Goal: Task Accomplishment & Management: Use online tool/utility

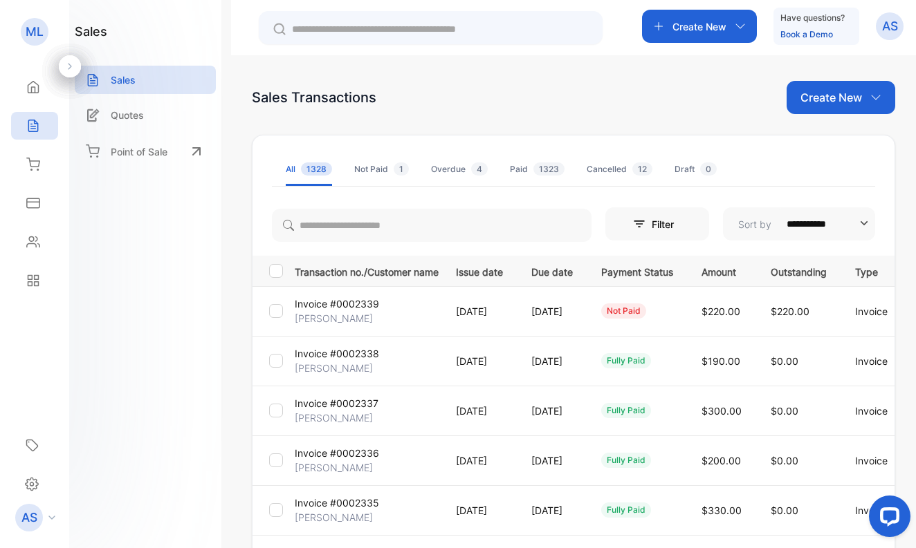
click at [351, 318] on p "[PERSON_NAME]" at bounding box center [334, 318] width 78 height 15
click at [369, 315] on p "[PERSON_NAME]" at bounding box center [334, 318] width 78 height 15
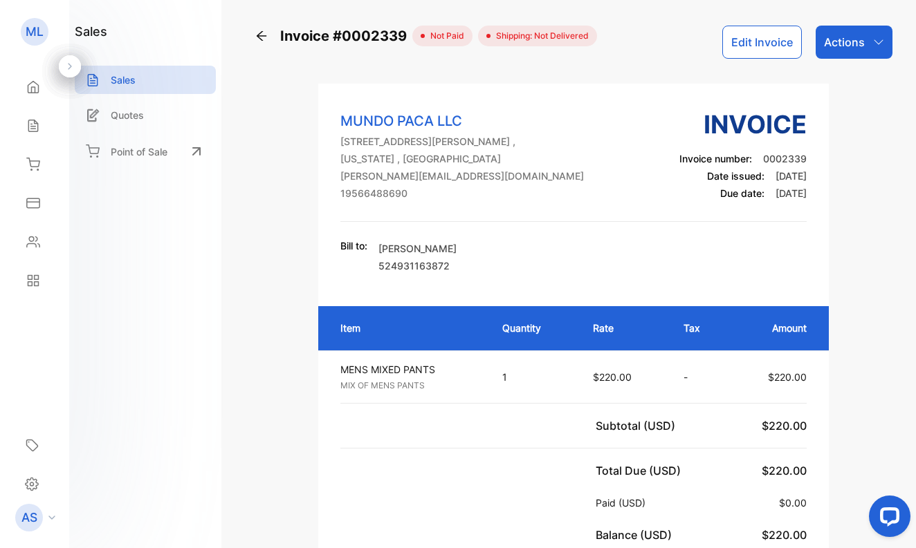
click at [833, 44] on p "Actions" at bounding box center [844, 42] width 41 height 17
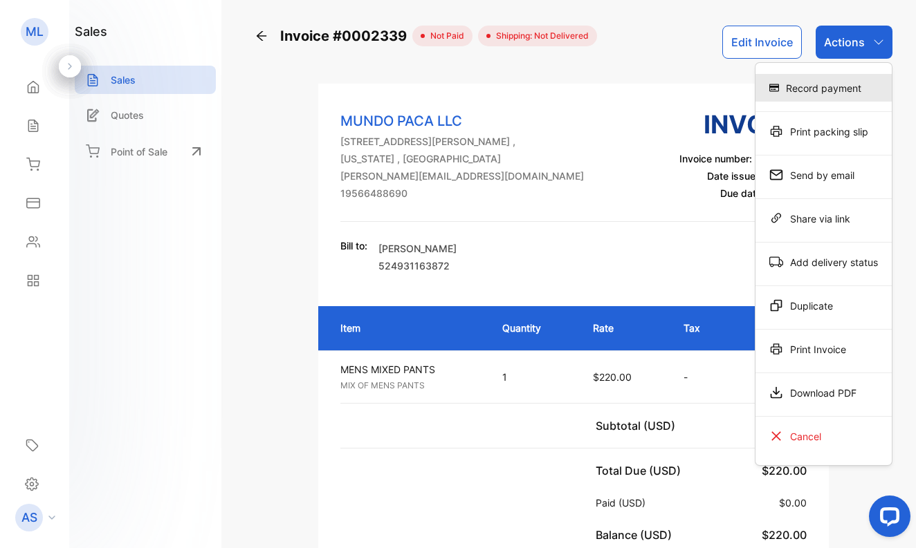
click at [820, 84] on div "Record payment" at bounding box center [823, 88] width 136 height 28
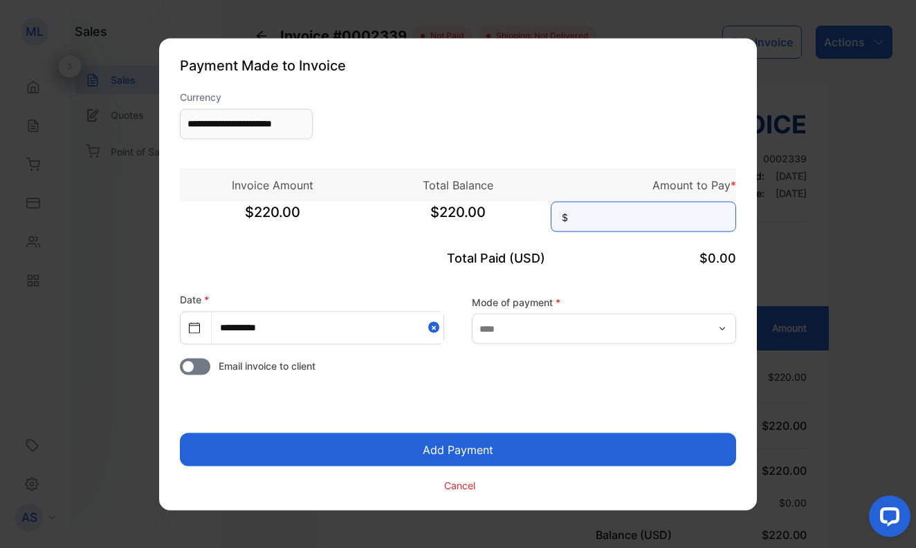
click at [660, 212] on input at bounding box center [642, 216] width 185 height 30
type input "***"
click at [447, 450] on button "Add Payment" at bounding box center [458, 449] width 556 height 33
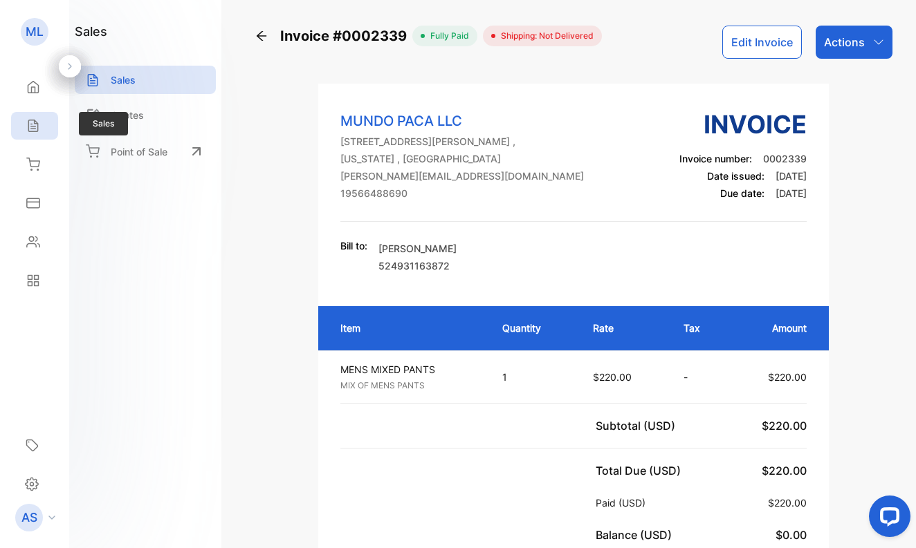
click at [34, 124] on icon at bounding box center [32, 126] width 9 height 12
